Goal: Task Accomplishment & Management: Use online tool/utility

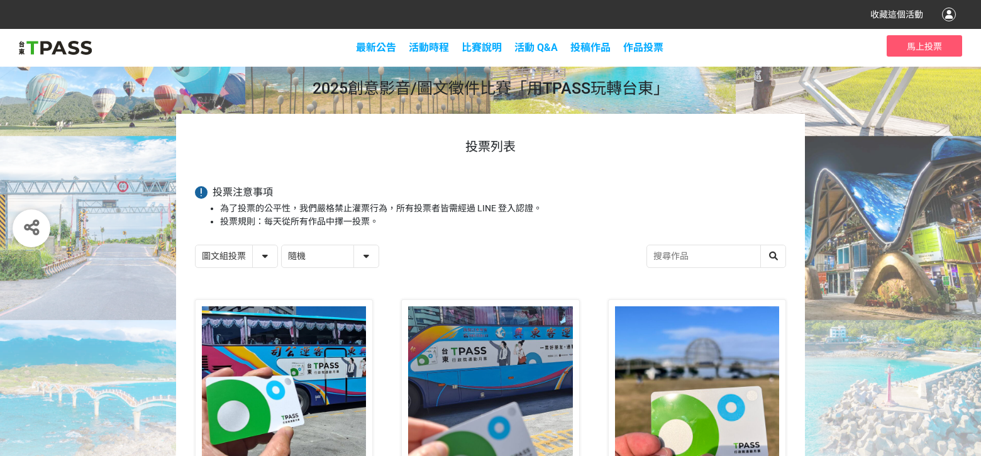
select select "13139"
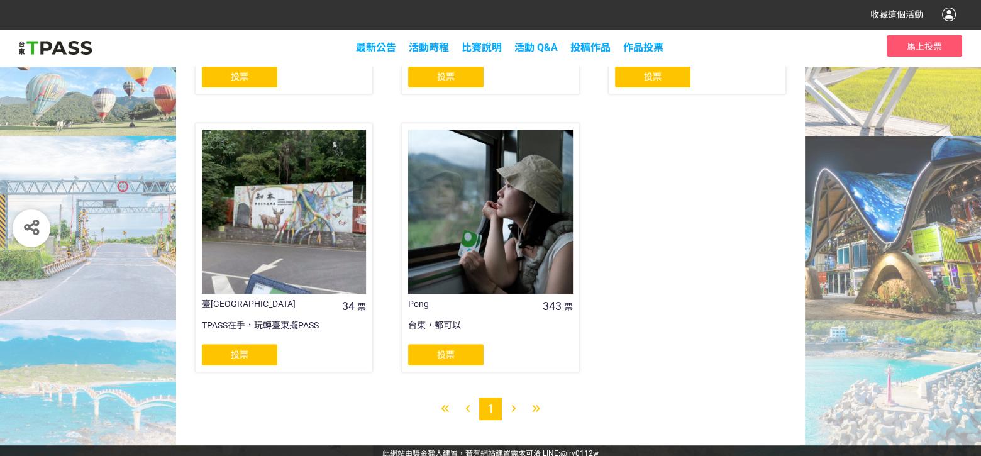
scroll to position [738, 0]
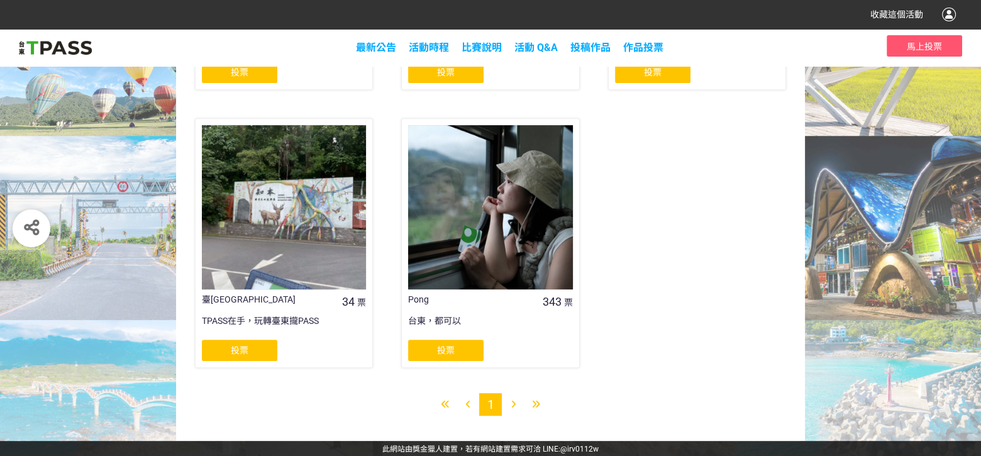
click at [433, 348] on div "投票" at bounding box center [445, 350] width 75 height 21
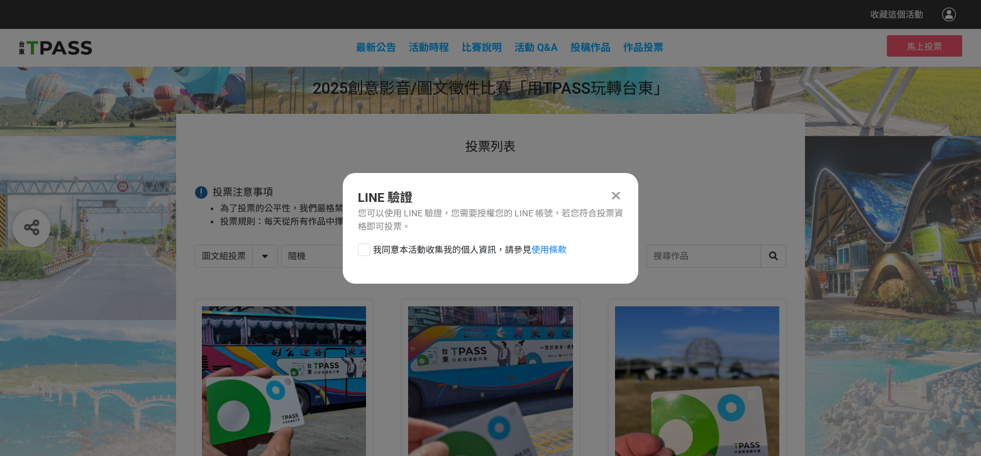
click at [366, 247] on div at bounding box center [364, 249] width 13 height 13
checkbox input "true"
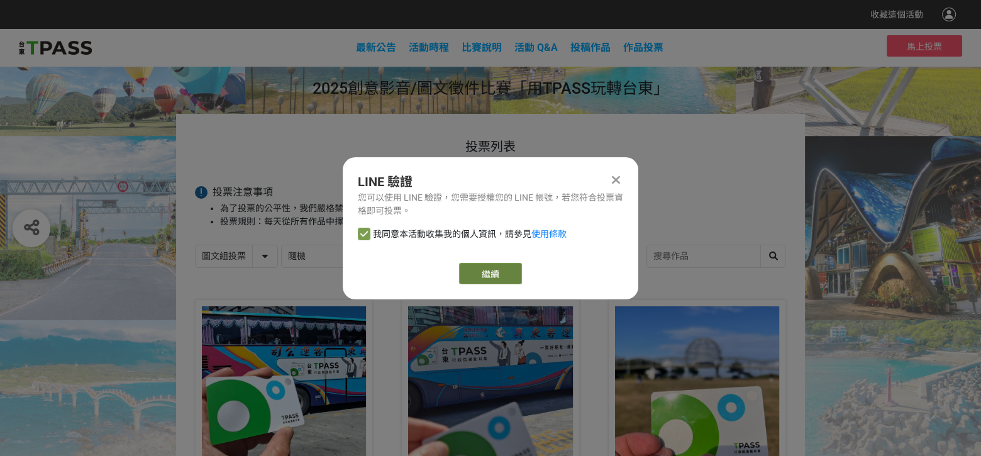
click at [478, 274] on button "繼續" at bounding box center [490, 273] width 63 height 21
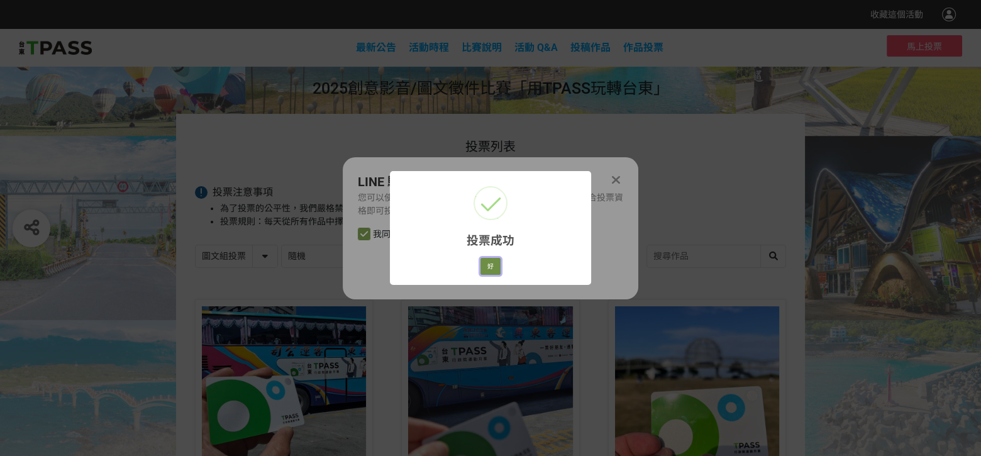
click at [491, 265] on button "好" at bounding box center [490, 267] width 20 height 18
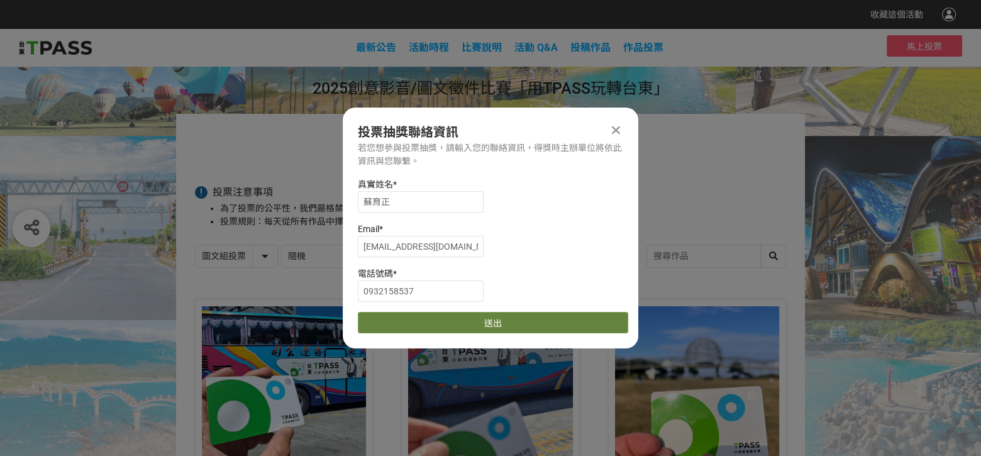
click at [467, 324] on button "送出" at bounding box center [493, 322] width 270 height 21
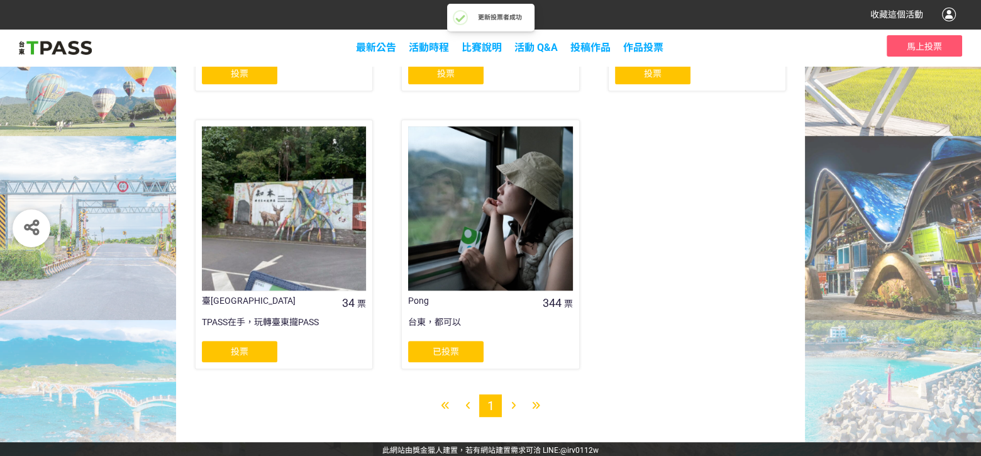
scroll to position [738, 0]
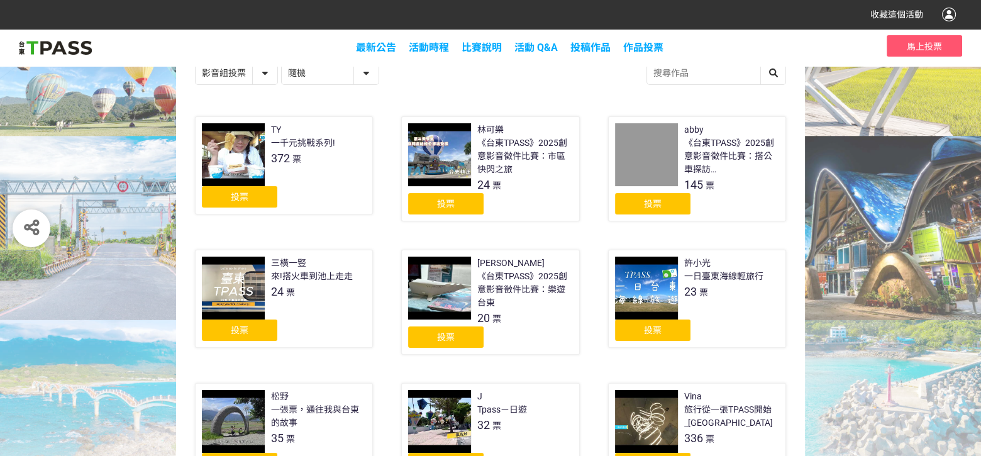
scroll to position [189, 0]
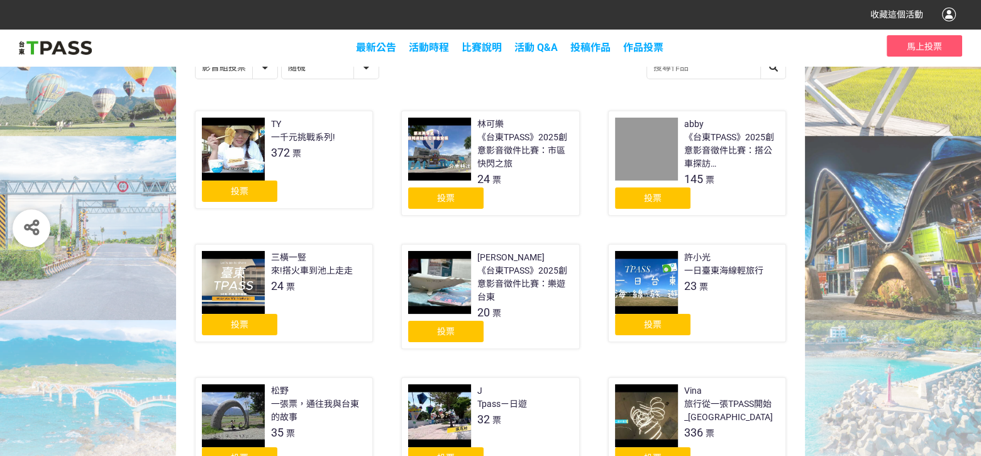
click at [658, 201] on span "投票" at bounding box center [653, 198] width 18 height 10
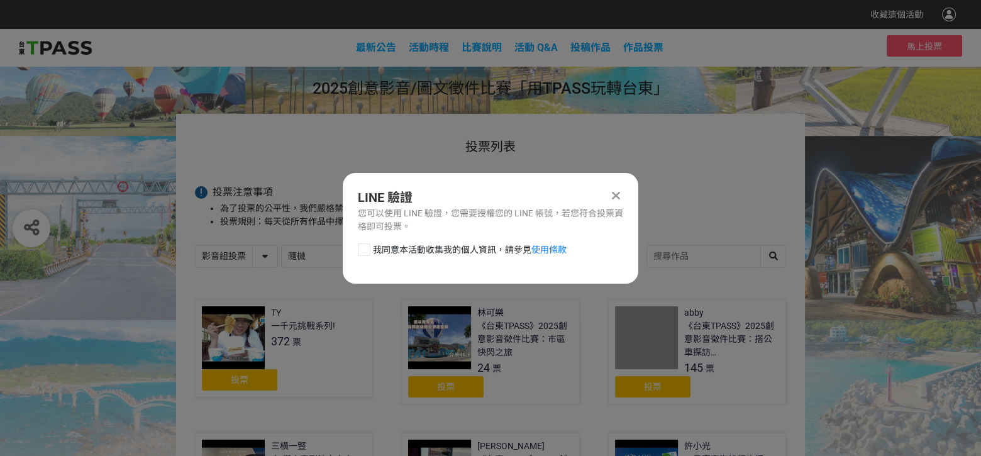
scroll to position [0, 0]
click at [363, 251] on div at bounding box center [364, 249] width 13 height 13
checkbox input "true"
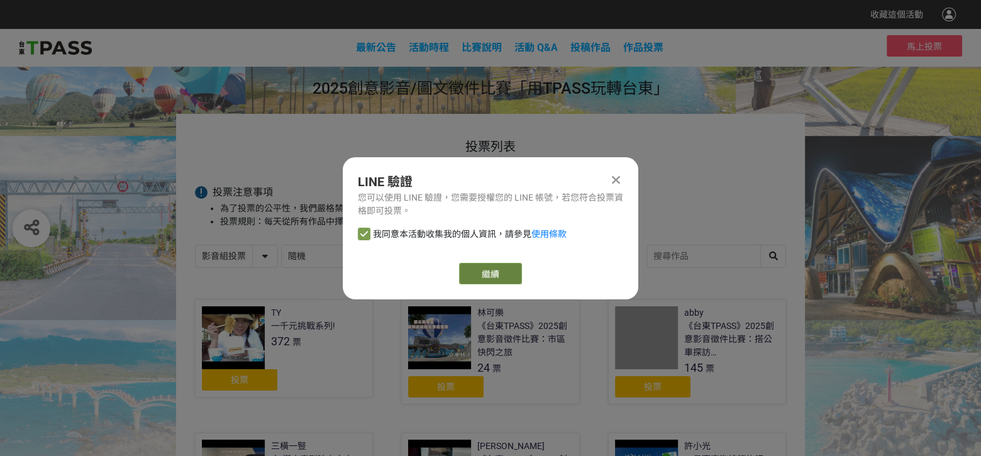
click at [485, 274] on button "繼續" at bounding box center [490, 273] width 63 height 21
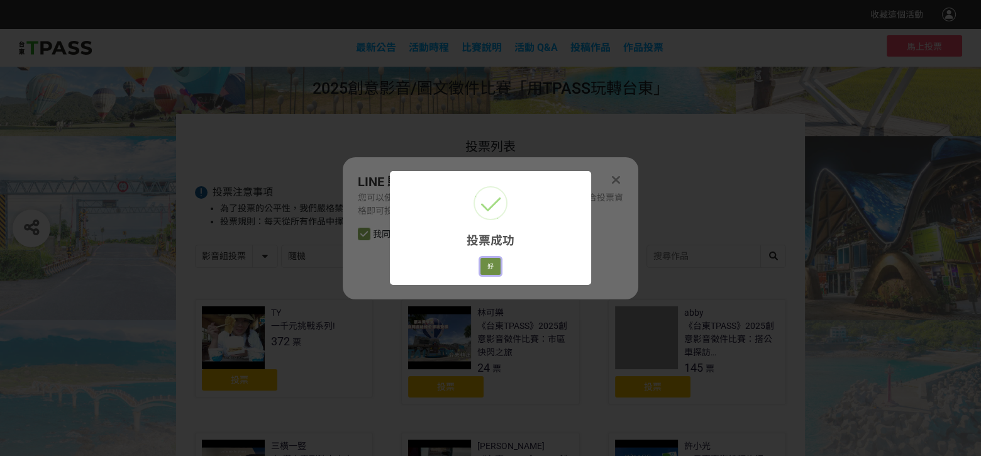
click at [489, 265] on button "好" at bounding box center [490, 267] width 20 height 18
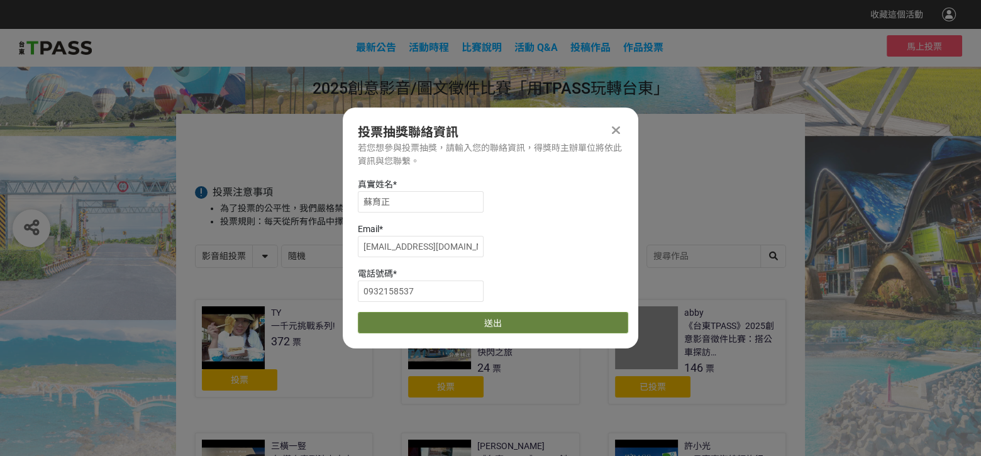
click at [423, 324] on button "送出" at bounding box center [493, 322] width 270 height 21
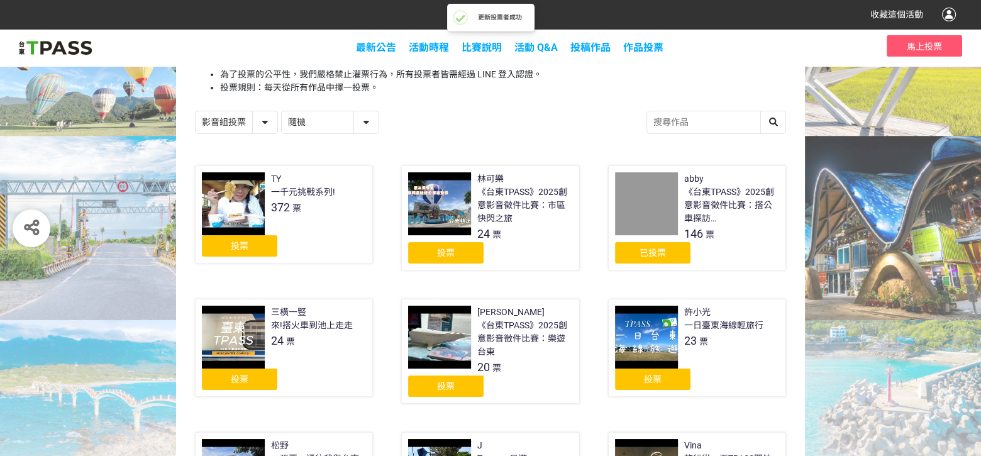
scroll to position [189, 0]
